Goal: Task Accomplishment & Management: Manage account settings

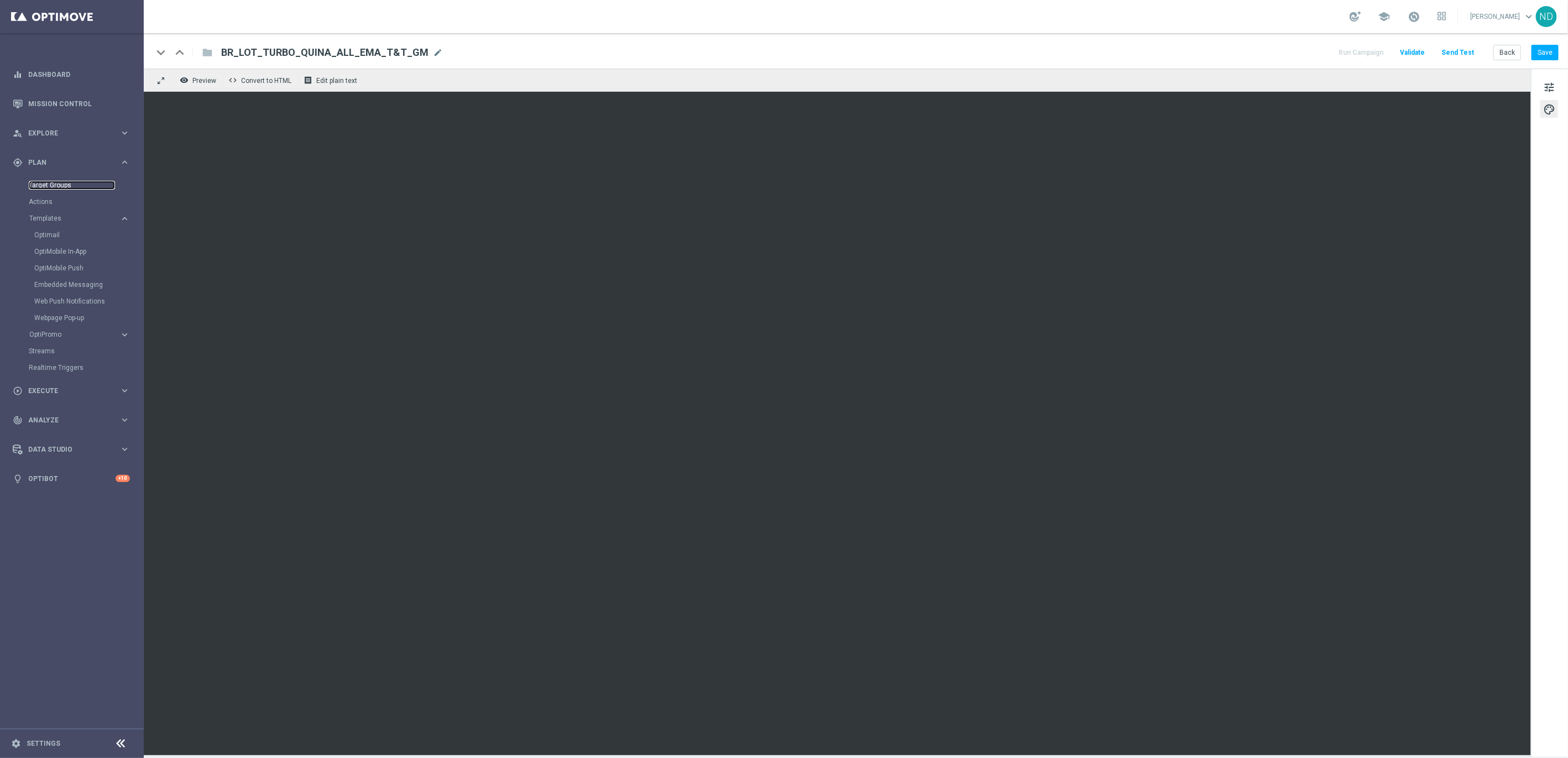
click at [59, 185] on link "Target Groups" at bounding box center [72, 185] width 87 height 9
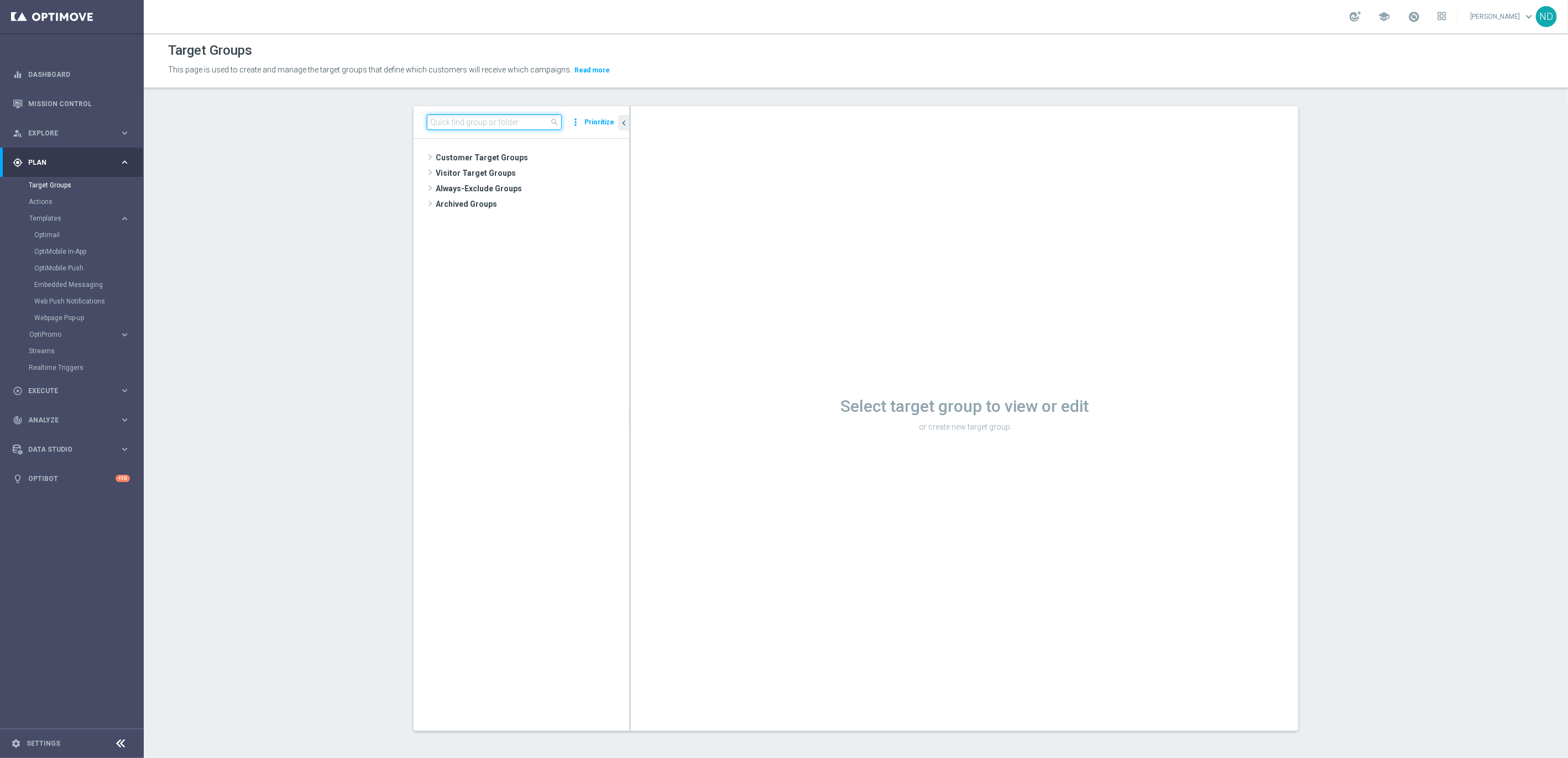
click at [454, 121] on input at bounding box center [494, 122] width 135 height 15
paste input "BR_LOT__TURBOSENA_NOCASINO_ACC__ALL_EMA_T&T_LT"
click at [539, 121] on input "BR_LOT__TURBOSENA_NOCASINO_ACC__ALL_EMA_T&T_LT" at bounding box center [494, 122] width 135 height 15
drag, startPoint x: 478, startPoint y: 121, endPoint x: 642, endPoint y: 128, distance: 164.1
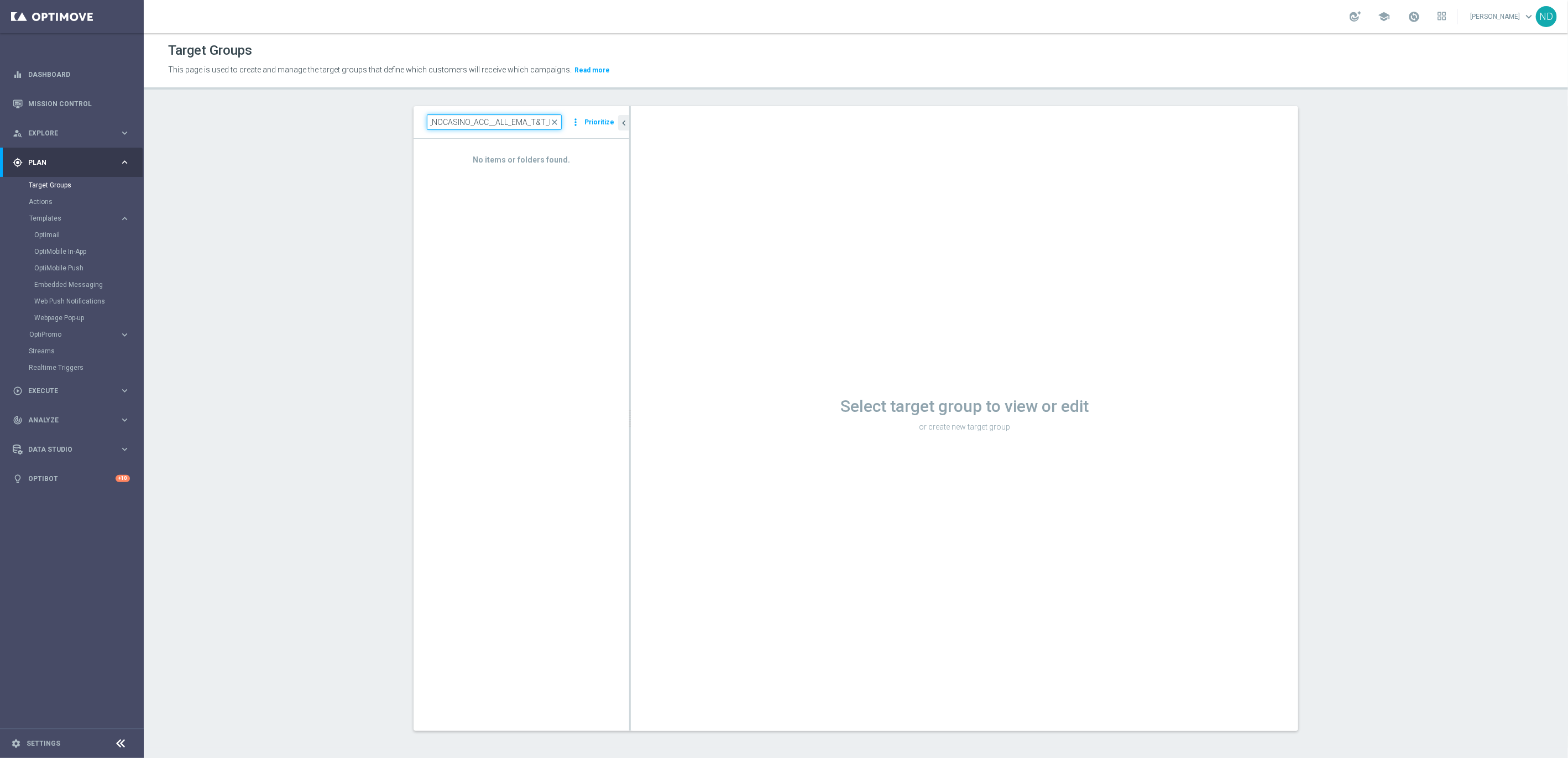
click at [642, 128] on as-split "BR_LOT__TURBOSENA_NOCASINO_ACC__ALL_EMA_T&T_LT close more_vert Prioritize No it…" at bounding box center [856, 418] width 885 height 625
drag, startPoint x: 457, startPoint y: 123, endPoint x: 611, endPoint y: 122, distance: 154.0
click at [611, 123] on div "BR_LOT__TURBOSENA_NOCASINO_ACC__ALL_EMA_T&T_LT close more_vert Prioritize No it…" at bounding box center [522, 418] width 216 height 624
click at [212, 309] on section "BR_LOT__TURBOSENA_ close more_vert Prioritize No items or folders found. chevro…" at bounding box center [856, 427] width 1425 height 642
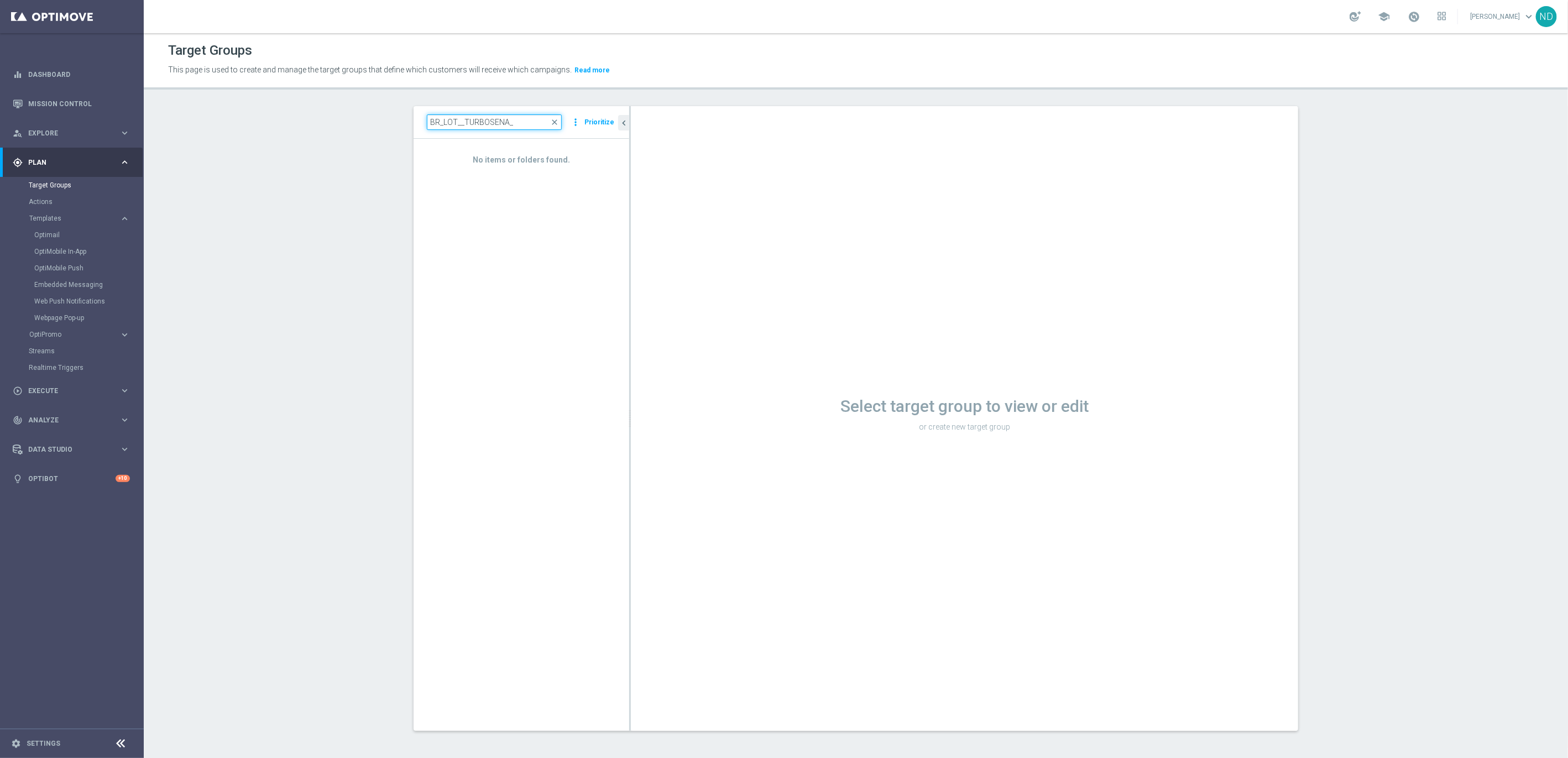
click at [515, 121] on input "BR_LOT__TURBOSENA_" at bounding box center [494, 122] width 135 height 15
click at [458, 124] on input "BR_LOT__TURBOSENA_" at bounding box center [494, 122] width 135 height 15
click at [517, 123] on input "BR_LOT_TURBOSENA_" at bounding box center [494, 122] width 135 height 15
click at [48, 185] on link "Target Groups" at bounding box center [72, 185] width 87 height 9
click at [491, 117] on input "BR_LOT_TURBOS" at bounding box center [494, 122] width 135 height 15
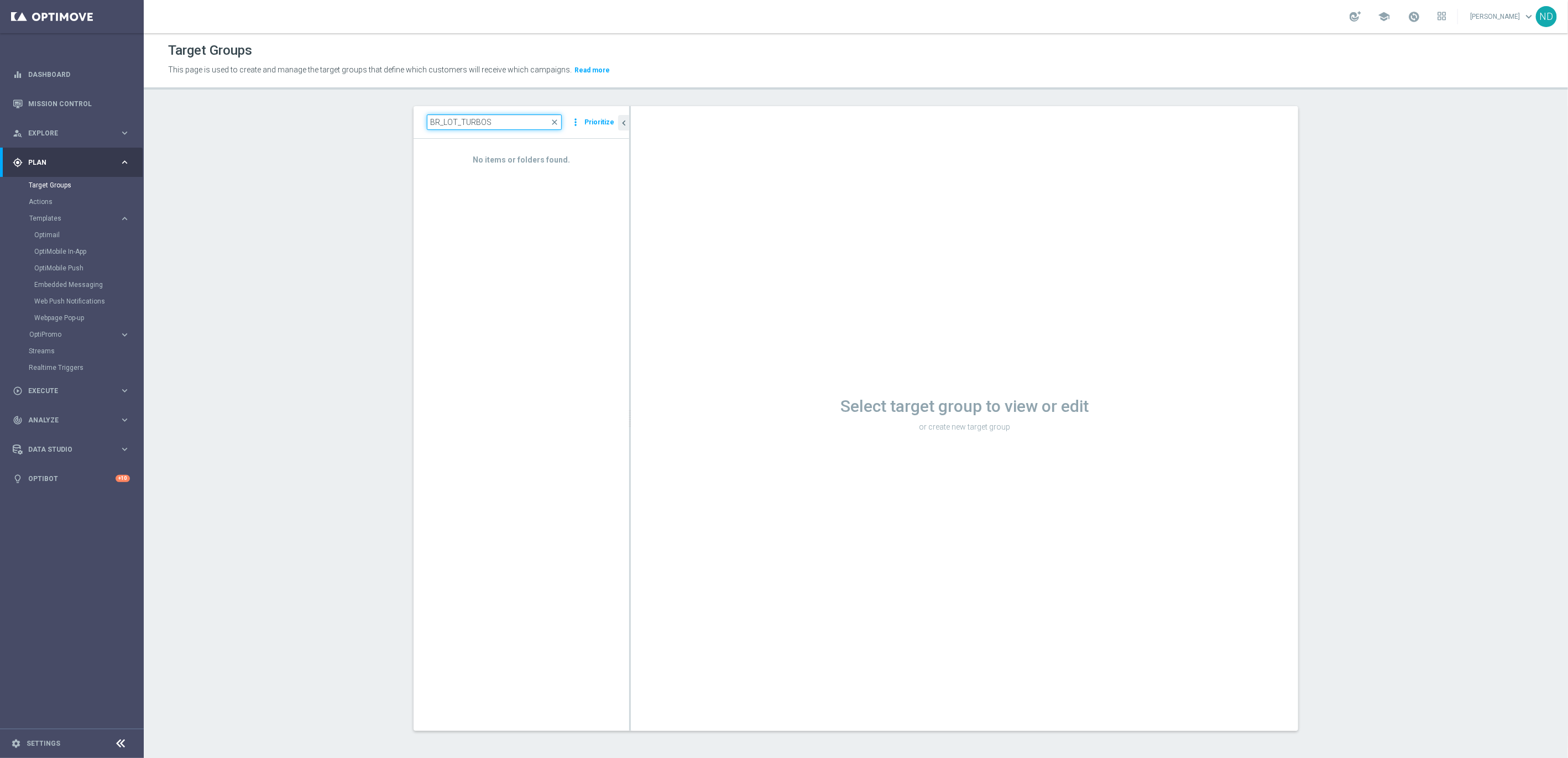
click at [509, 121] on input "BR_LOT_TURBOS" at bounding box center [494, 122] width 135 height 15
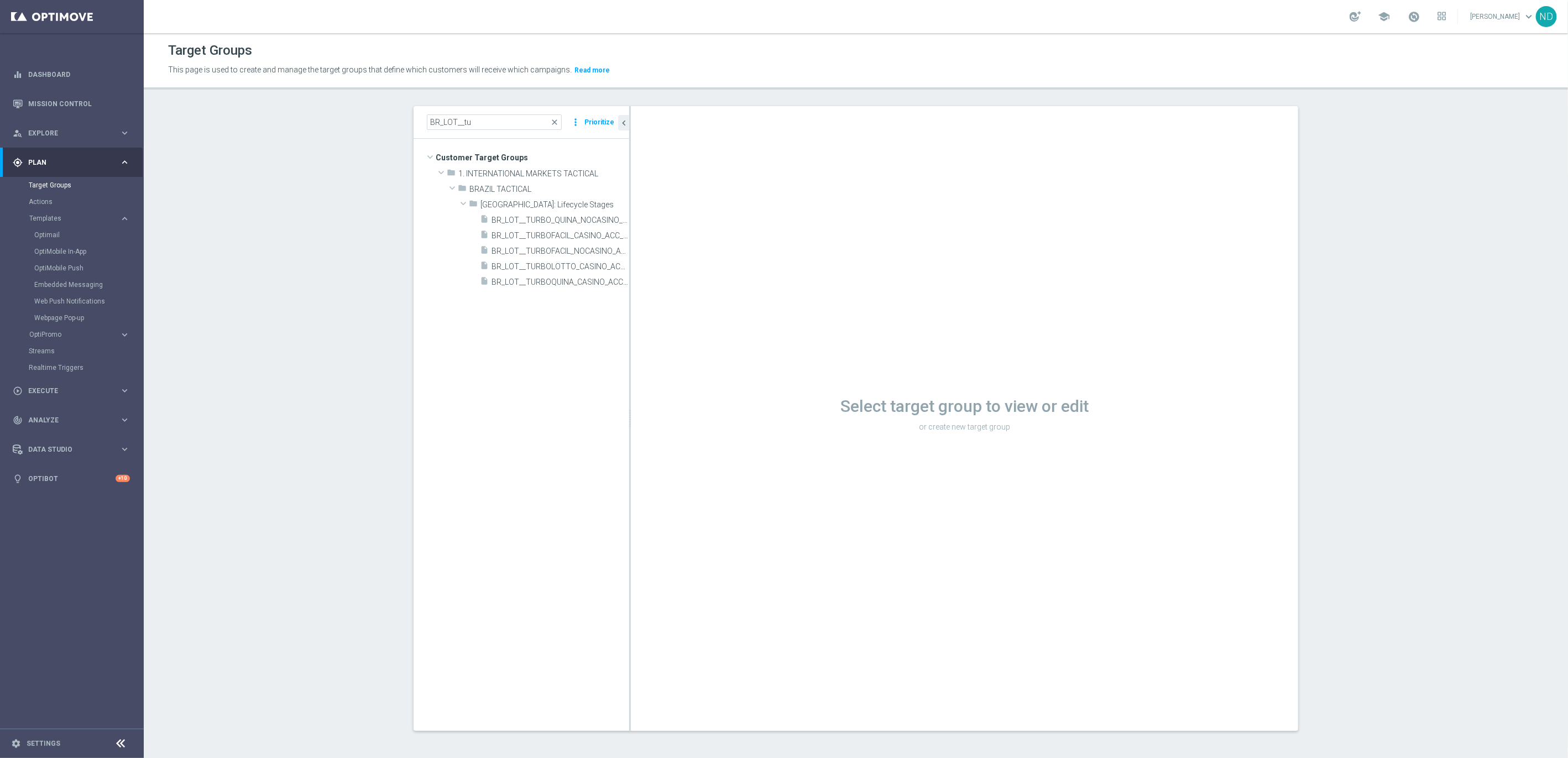
drag, startPoint x: 624, startPoint y: 308, endPoint x: 790, endPoint y: 310, distance: 166.0
click at [790, 310] on div "Select target group to view or edit or create new target group" at bounding box center [965, 418] width 667 height 625
click at [623, 313] on tree-viewport "Customer Target Groups library_add create_new_folder folder" at bounding box center [522, 435] width 216 height 592
drag, startPoint x: 623, startPoint y: 311, endPoint x: 826, endPoint y: 313, distance: 203.0
click at [826, 313] on as-split "BR_LOT__tu close more_vert Prioritize Customer Target Groups library_add create…" at bounding box center [856, 418] width 885 height 625
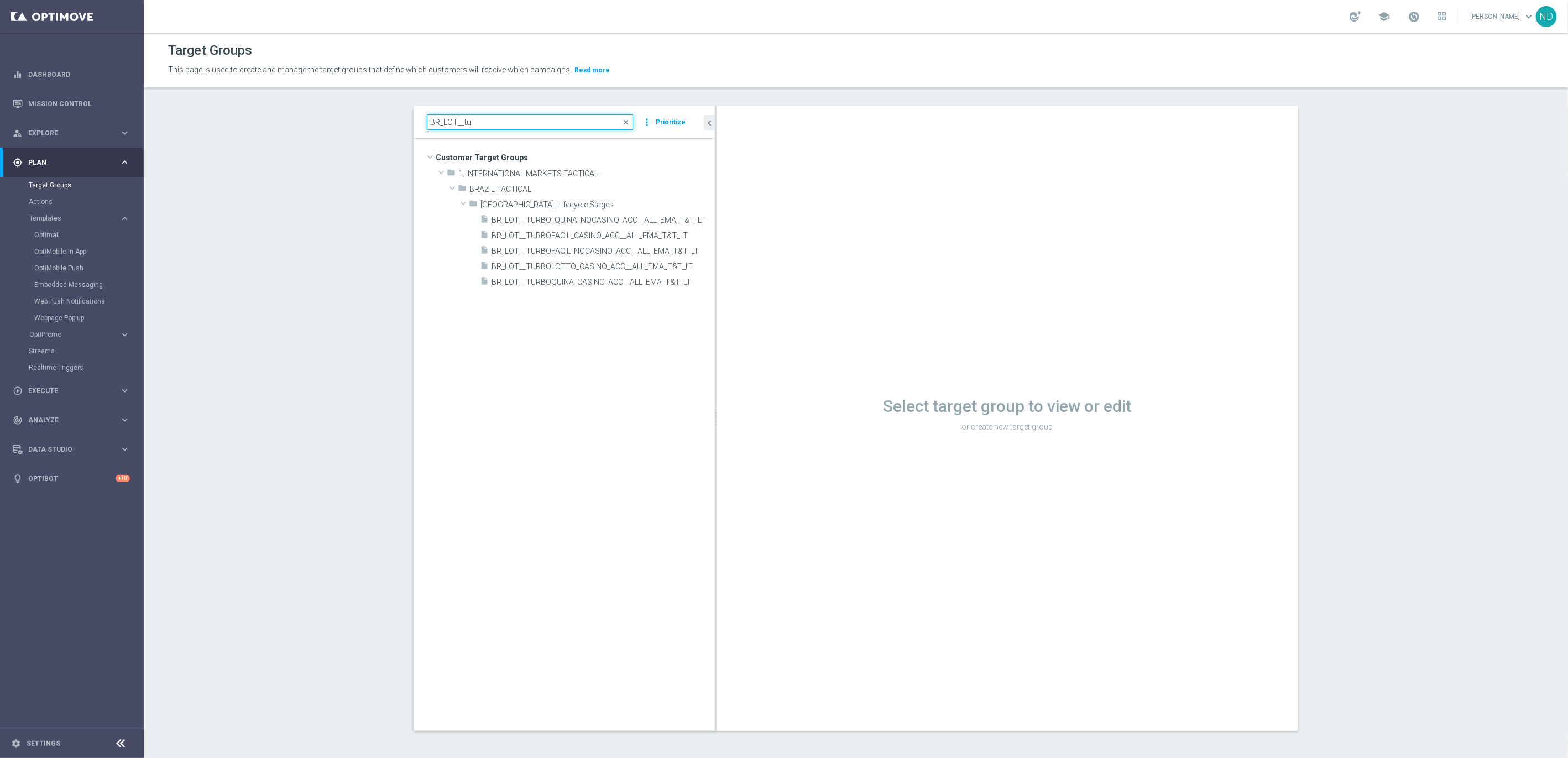
click at [496, 124] on input "BR_LOT__tu" at bounding box center [530, 122] width 206 height 15
type input "BR_LOT__turbo"
click at [616, 254] on span "BR_LOT__TURBOFACIL_NOCASINO_ACC__ALL_EMA_T&T_LT" at bounding box center [591, 251] width 198 height 9
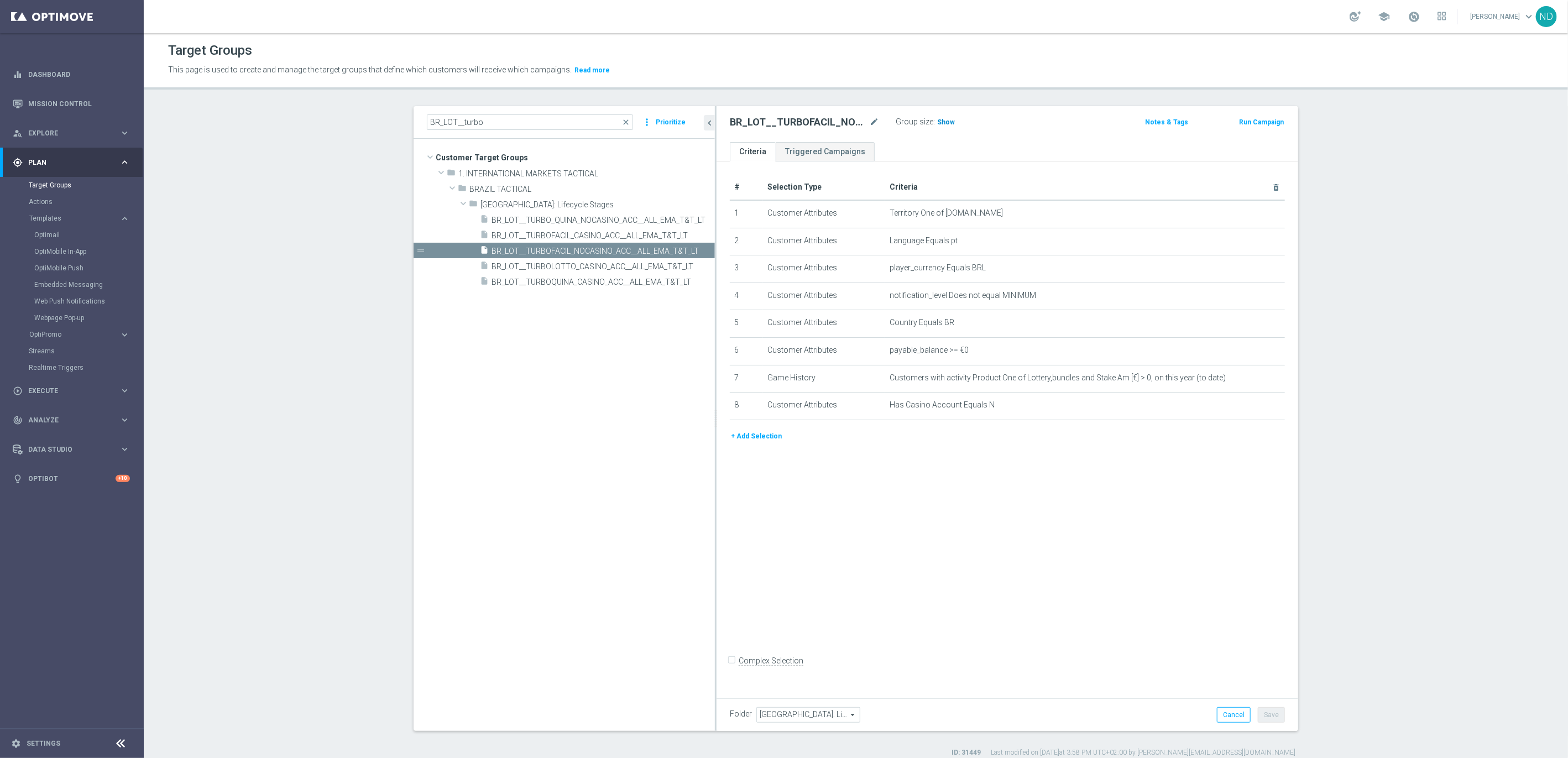
click at [938, 119] on span "Show" at bounding box center [946, 122] width 17 height 8
click at [869, 124] on icon "mode_edit" at bounding box center [874, 122] width 10 height 13
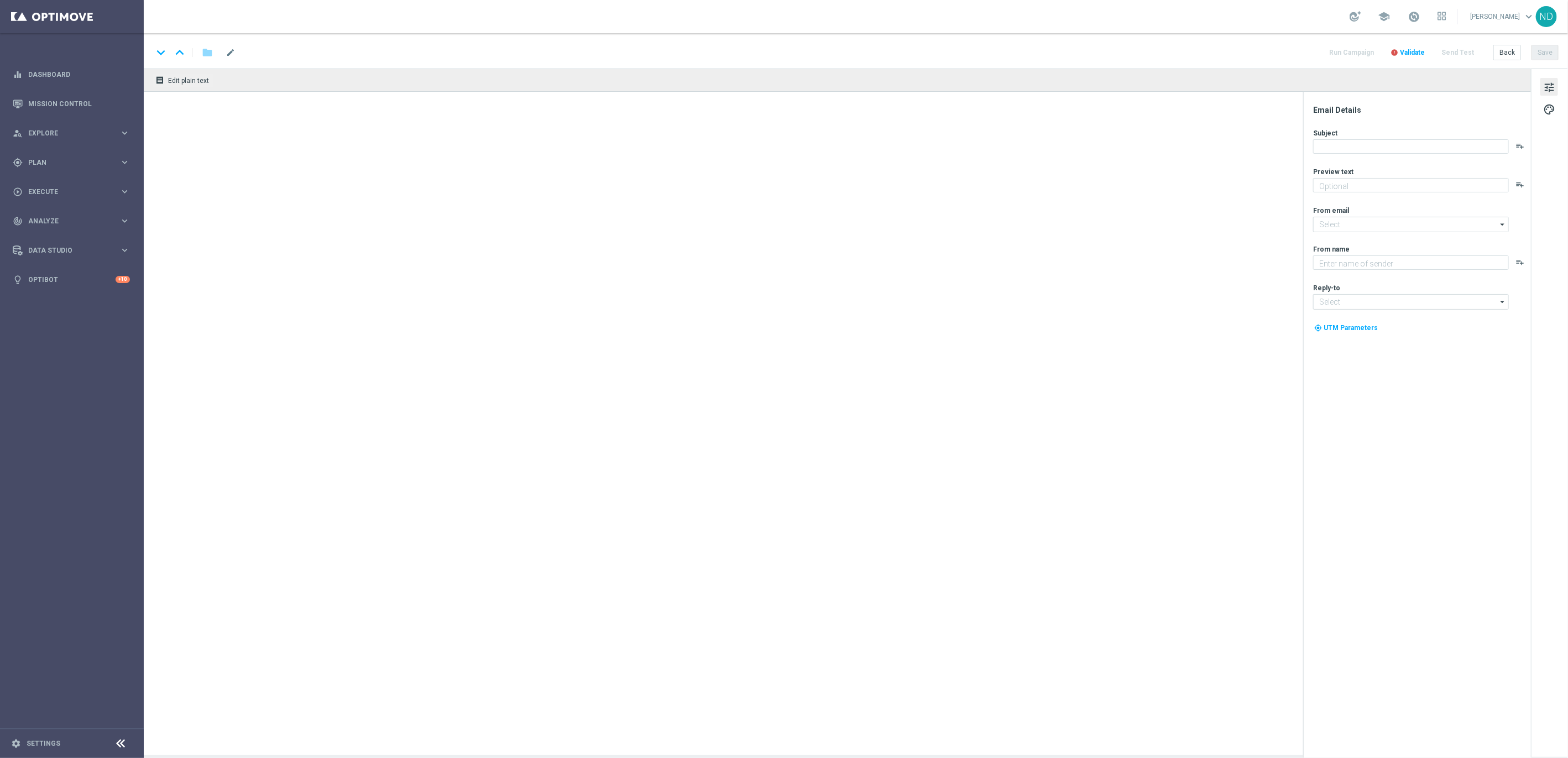
type textarea "Ofertas exclusivas na sua página VIP."
type textarea "Lottoland"
type input "[EMAIL_ADDRESS][DOMAIN_NAME]"
